Goal: Information Seeking & Learning: Learn about a topic

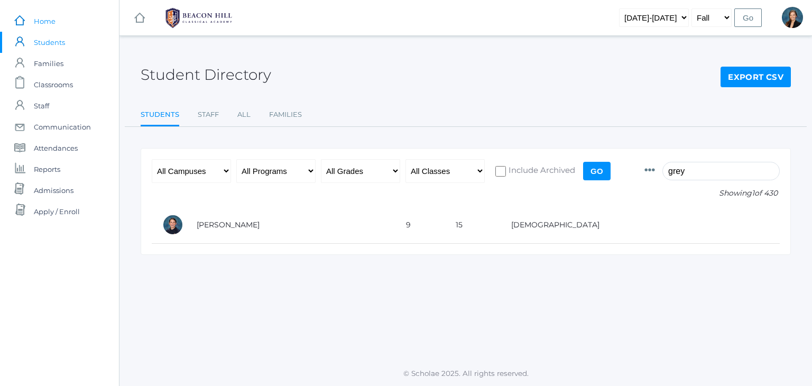
click at [40, 20] on span "Home" at bounding box center [45, 21] width 22 height 21
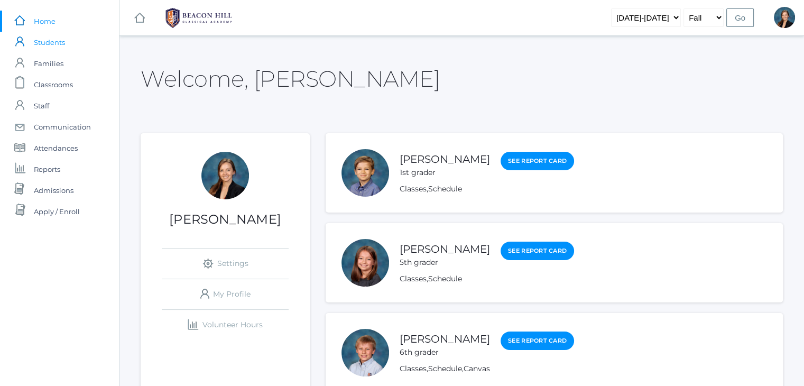
click at [49, 41] on span "Students" at bounding box center [49, 42] width 31 height 21
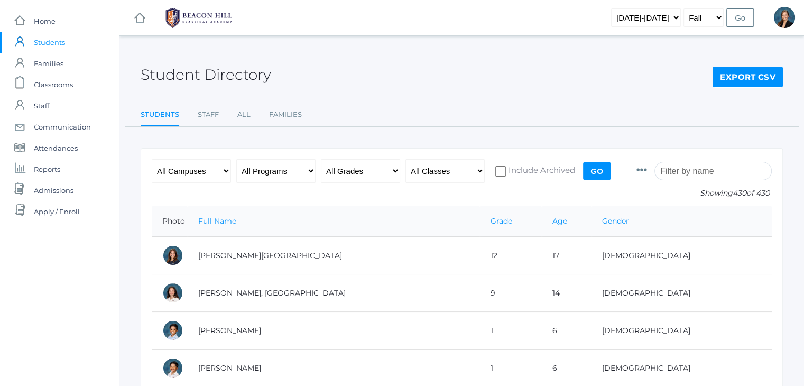
click at [708, 169] on input "search" at bounding box center [712, 171] width 117 height 18
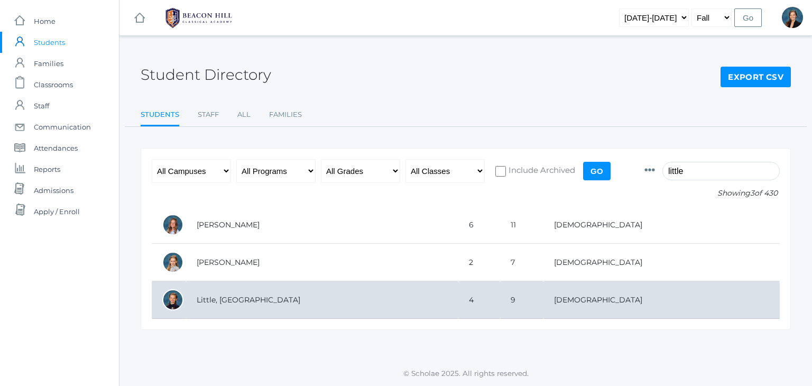
type input "little"
click at [252, 302] on td "Little, [GEOGRAPHIC_DATA]" at bounding box center [322, 300] width 272 height 38
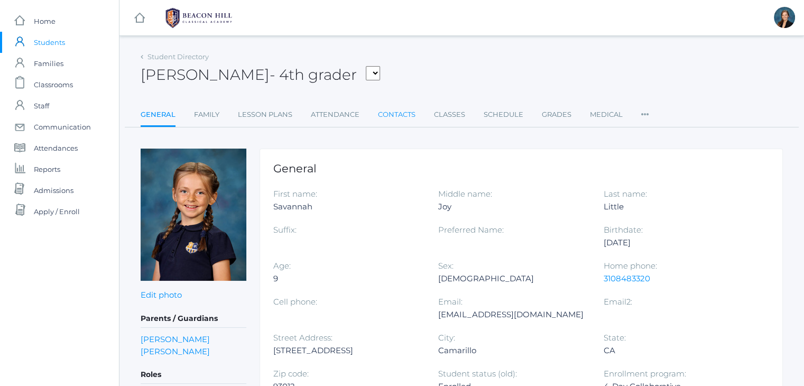
click at [405, 114] on link "Contacts" at bounding box center [397, 114] width 38 height 21
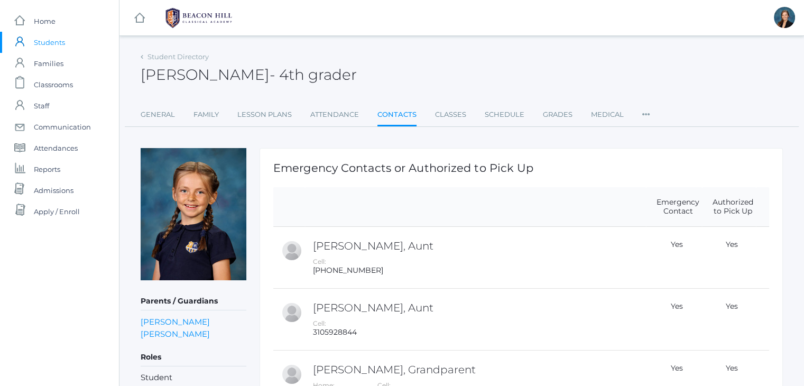
click at [440, 45] on div "icons/ui/navigation/hamburger Created with Sketch. icons/ui/navigation/home Cre…" at bounding box center [461, 364] width 685 height 728
click at [445, 116] on link "Classes" at bounding box center [450, 114] width 31 height 21
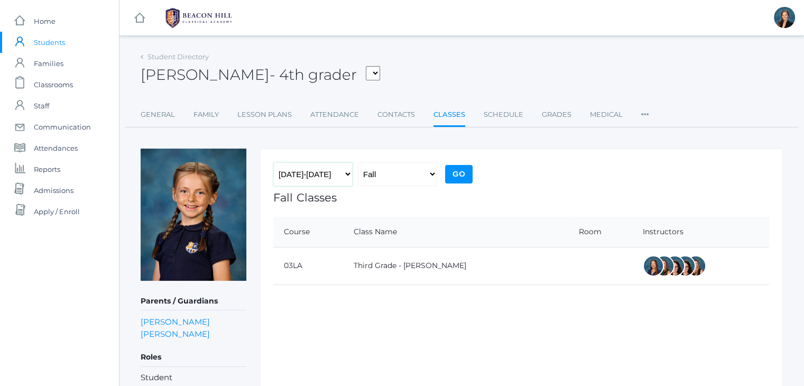
click at [301, 181] on select "2019-2020 2020-2021 2021-2022 2022-2023 2023-2024 2024-2025 2025-2026" at bounding box center [312, 174] width 79 height 24
select select "[DATE]-[DATE]"
click at [273, 162] on select "2019-2020 2020-2021 2021-2022 2022-2023 2023-2024 2024-2025 2025-2026" at bounding box center [312, 174] width 79 height 24
click at [455, 171] on input "Go" at bounding box center [458, 174] width 27 height 18
click at [206, 113] on link "Family" at bounding box center [205, 114] width 25 height 21
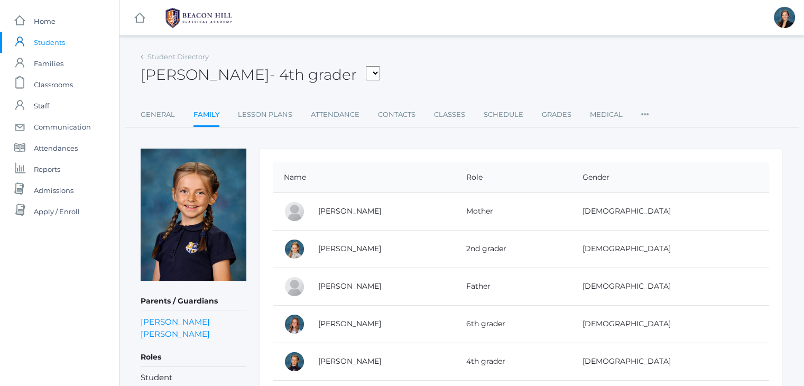
scroll to position [21, 0]
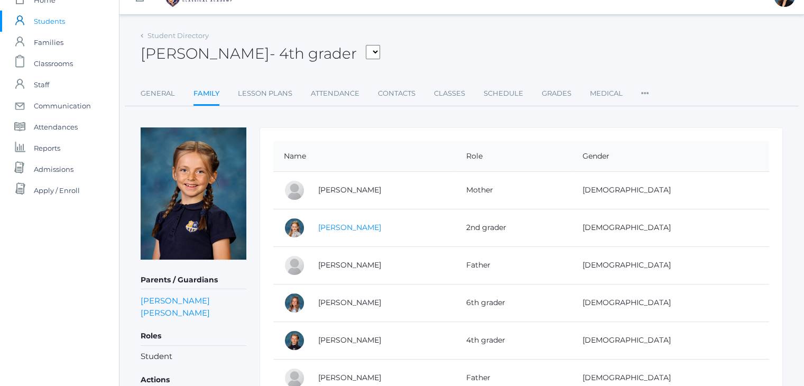
click at [360, 225] on link "Monique Little" at bounding box center [349, 227] width 63 height 10
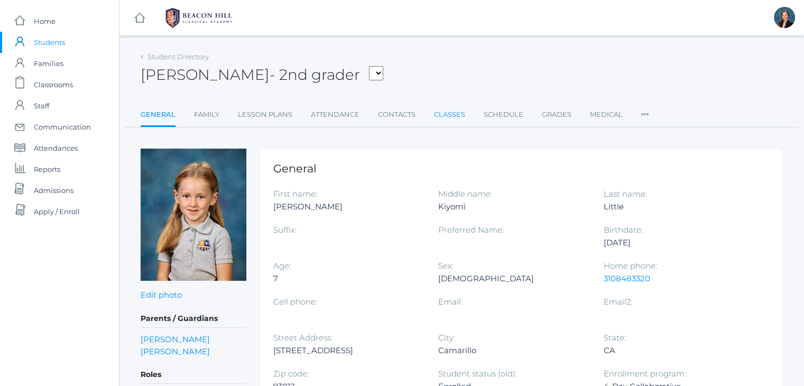
click at [443, 113] on link "Classes" at bounding box center [449, 114] width 31 height 21
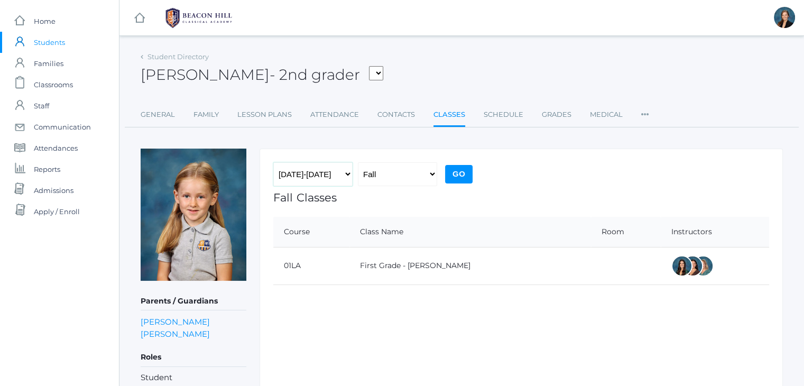
click at [333, 178] on select "2019-2020 2020-2021 2021-2022 2022-2023 2023-2024 2024-2025 2025-2026" at bounding box center [312, 174] width 79 height 24
select select "[DATE]-[DATE]"
click at [273, 162] on select "2019-2020 2020-2021 2021-2022 2022-2023 2023-2024 2024-2025 2025-2026" at bounding box center [312, 174] width 79 height 24
click at [452, 174] on input "Go" at bounding box center [458, 174] width 27 height 18
click at [461, 59] on div "[PERSON_NAME] - 2nd grader [PERSON_NAME] [PERSON_NAME], [PERSON_NAME], [PERSON_…" at bounding box center [462, 68] width 642 height 39
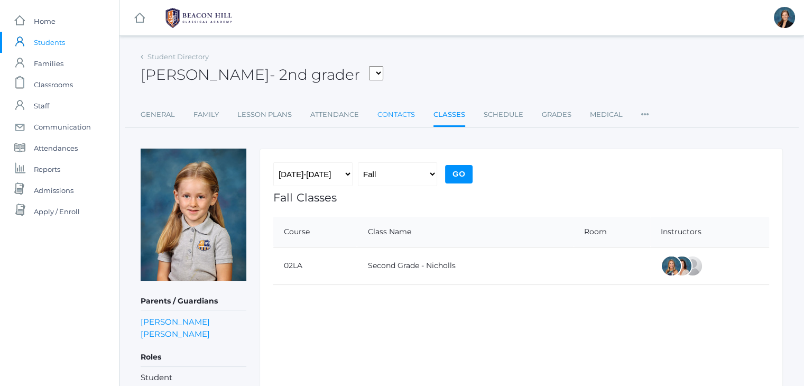
click at [379, 114] on link "Contacts" at bounding box center [396, 114] width 38 height 21
